Goal: Task Accomplishment & Management: Manage account settings

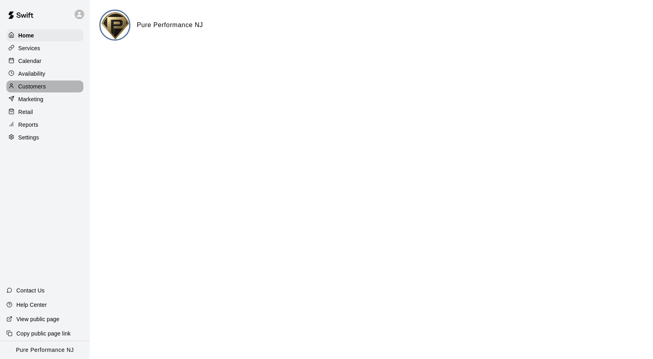
click at [35, 86] on p "Customers" at bounding box center [32, 87] width 28 height 8
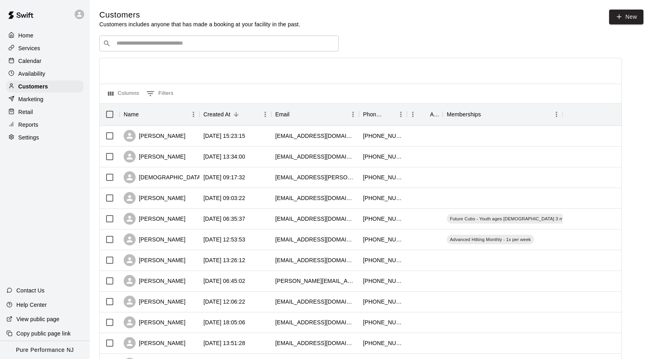
click at [28, 136] on p "Settings" at bounding box center [28, 138] width 21 height 8
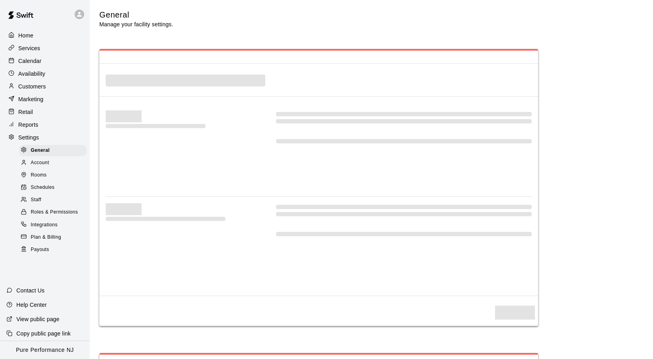
scroll to position [1418, 0]
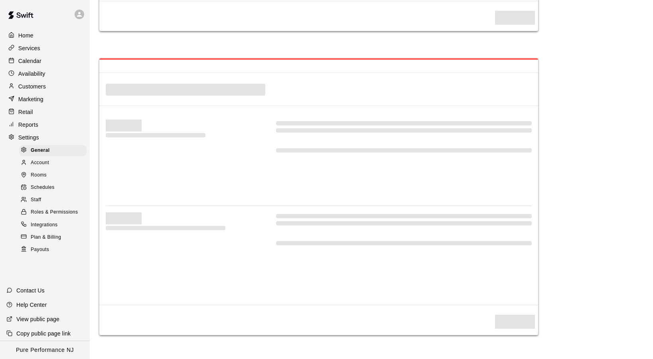
select select "**"
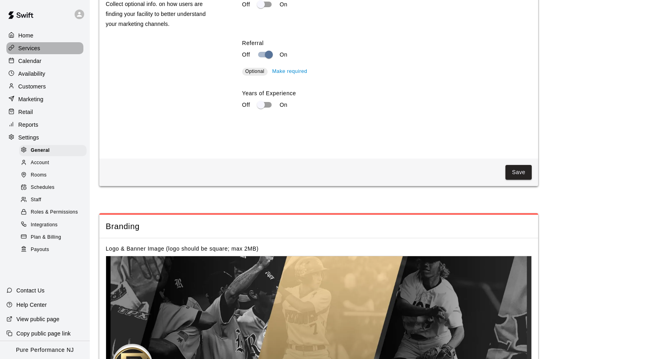
click at [31, 49] on p "Services" at bounding box center [29, 48] width 22 height 8
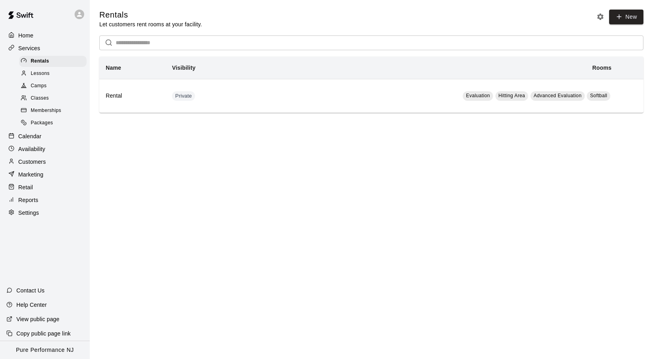
click at [39, 119] on span "Packages" at bounding box center [42, 123] width 22 height 8
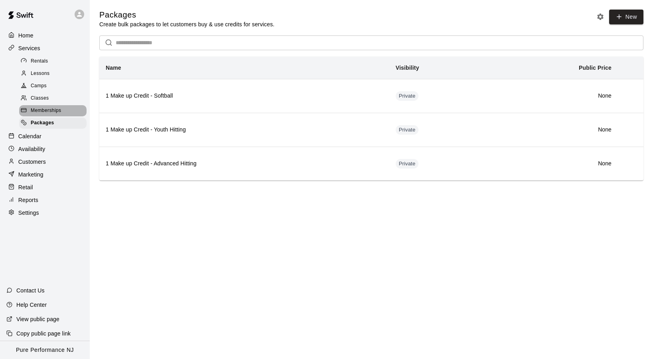
click at [41, 109] on span "Memberships" at bounding box center [46, 111] width 30 height 8
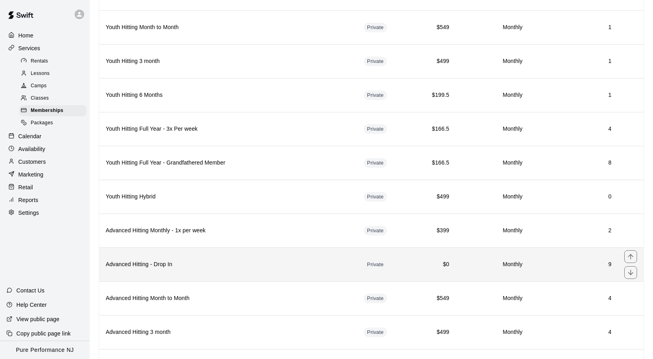
scroll to position [500, 0]
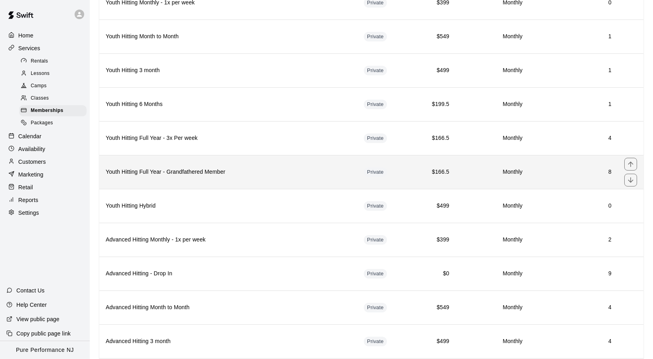
click at [159, 169] on h6 "Youth Hitting Full Year - Grandfathered Member" at bounding box center [228, 172] width 245 height 9
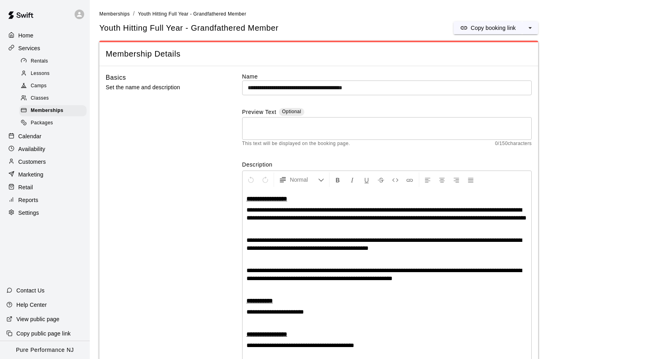
click at [24, 158] on p "Customers" at bounding box center [32, 162] width 28 height 8
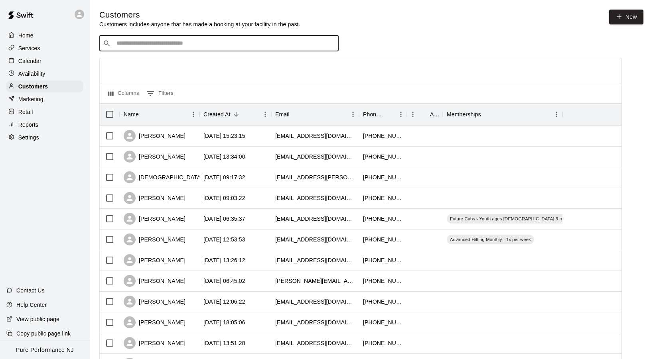
click at [161, 47] on input "Search customers by name or email" at bounding box center [224, 43] width 221 height 8
type input "***"
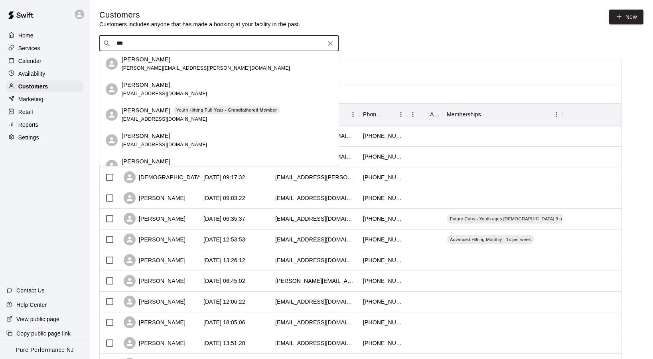
click at [173, 109] on span "Youth Hitting Full Year - Grandfathered Member" at bounding box center [226, 110] width 107 height 7
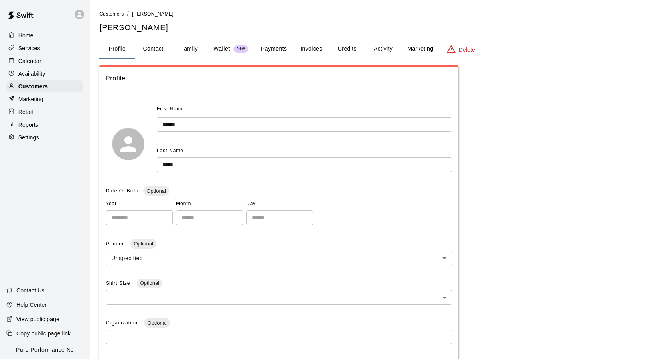
click at [380, 48] on button "Activity" at bounding box center [383, 48] width 36 height 19
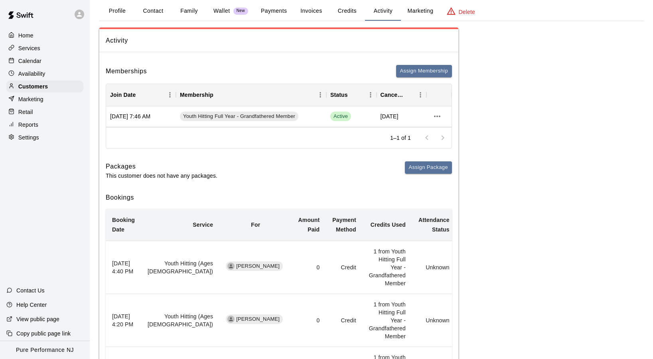
scroll to position [33, 0]
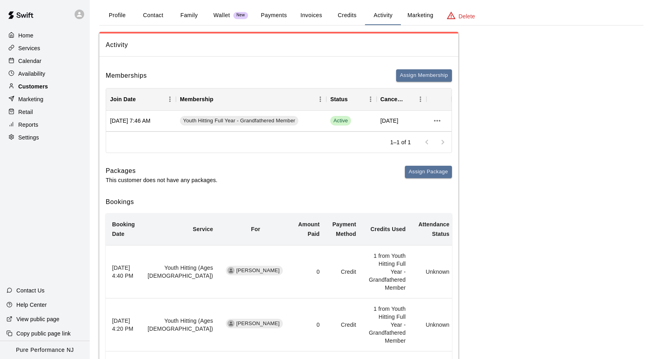
click at [29, 85] on p "Customers" at bounding box center [33, 87] width 30 height 8
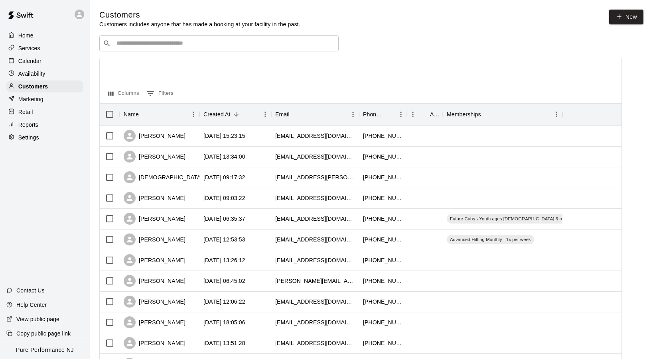
click at [31, 49] on p "Services" at bounding box center [29, 48] width 22 height 8
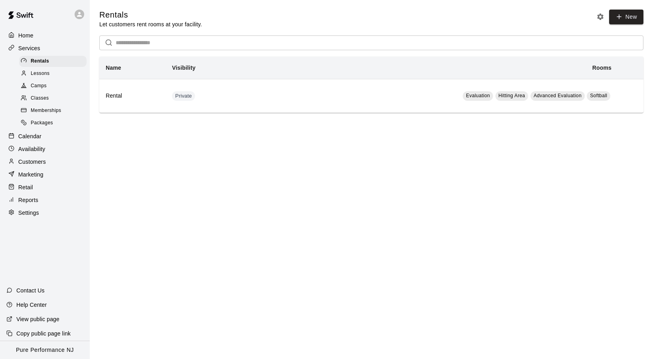
click at [45, 108] on span "Memberships" at bounding box center [46, 111] width 30 height 8
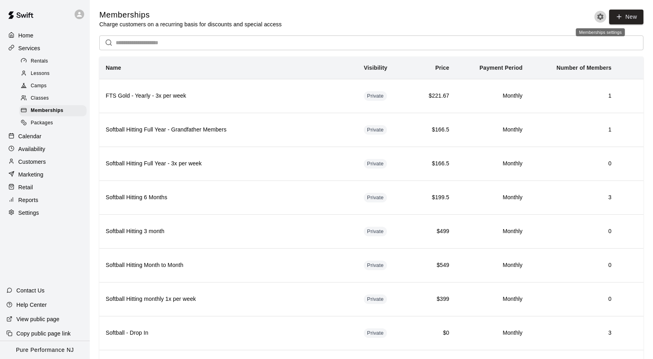
click at [601, 14] on icon "Memberships settings" at bounding box center [600, 17] width 8 height 8
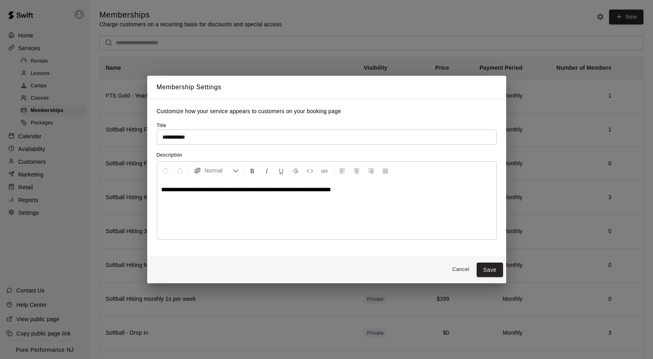
click at [458, 270] on button "Cancel" at bounding box center [461, 270] width 26 height 12
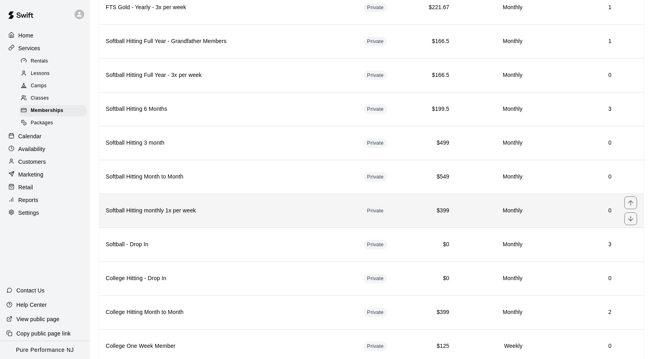
scroll to position [89, 0]
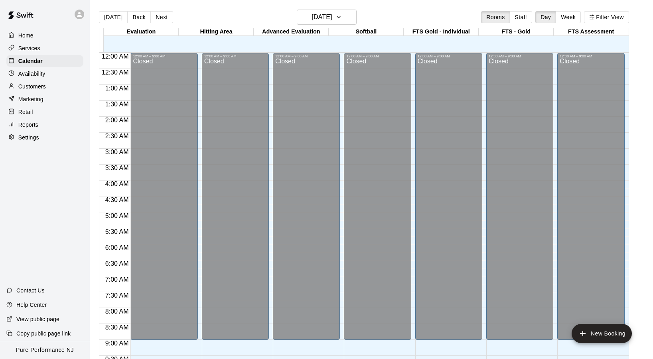
scroll to position [427, 0]
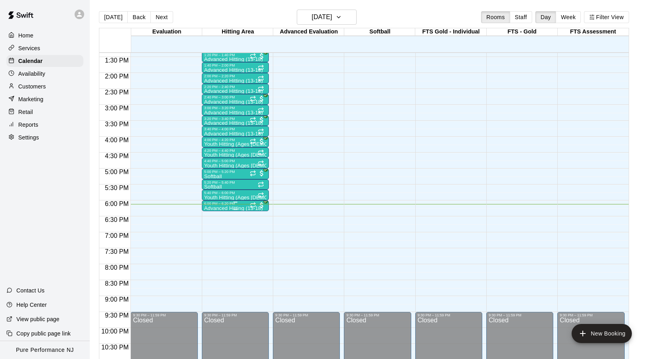
click at [218, 203] on div at bounding box center [235, 202] width 62 height 1
click at [212, 233] on img "edit" at bounding box center [212, 228] width 9 height 9
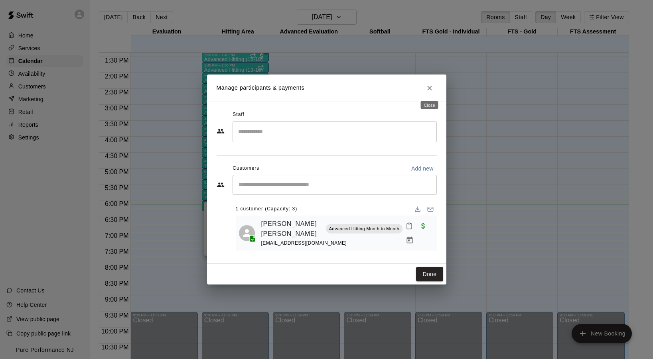
click at [431, 89] on icon "Close" at bounding box center [429, 88] width 8 height 8
